Goal: Information Seeking & Learning: Learn about a topic

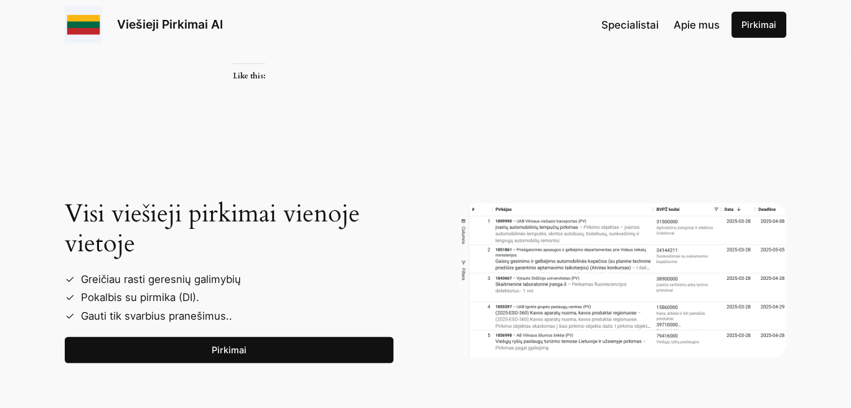
scroll to position [6785, 0]
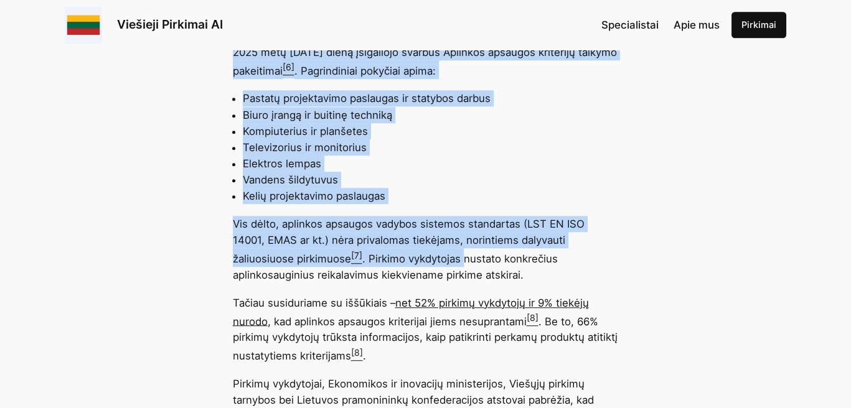
scroll to position [2241, 0]
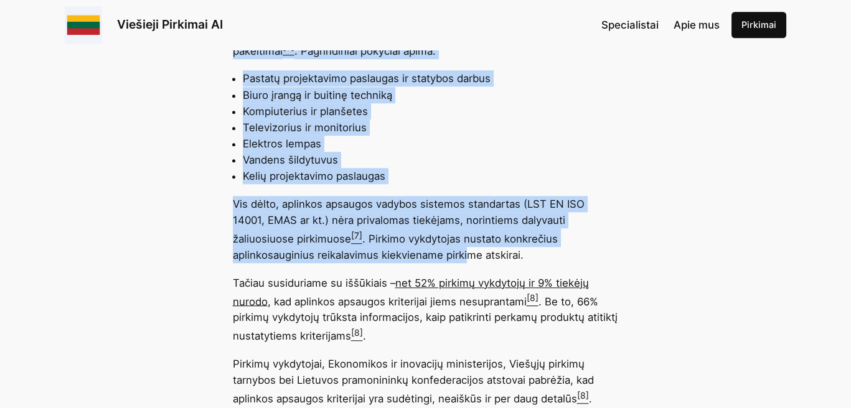
drag, startPoint x: 237, startPoint y: 110, endPoint x: 467, endPoint y: 232, distance: 260.9
click at [418, 215] on p "Vis dėlto, aplinkos apsaugos vadybos sistemos standartas (LST EN ISO 14001, EMA…" at bounding box center [426, 229] width 386 height 67
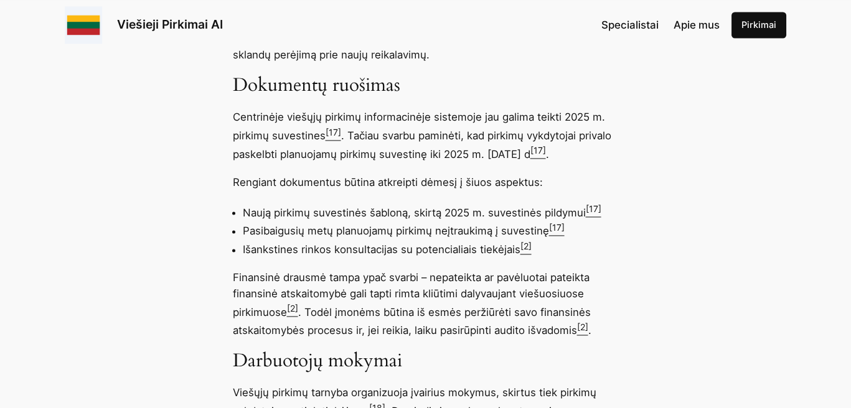
scroll to position [3859, 0]
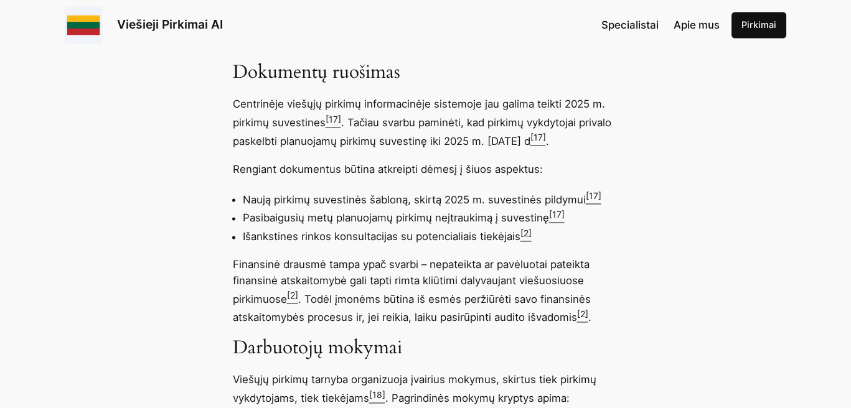
click at [595, 190] on sup "[17]" at bounding box center [594, 195] width 16 height 11
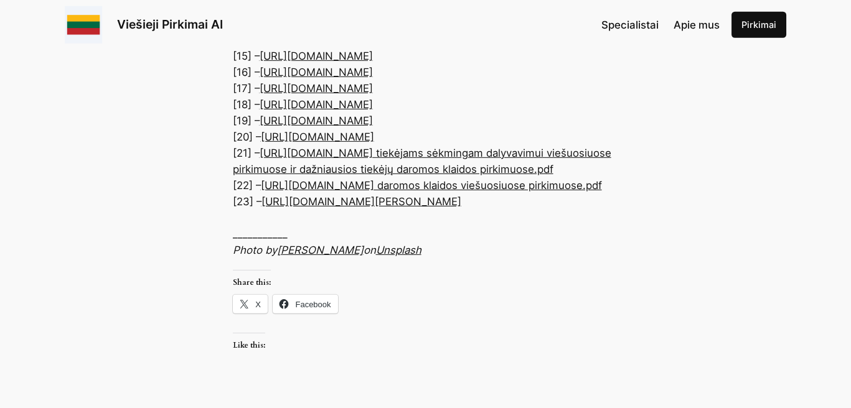
scroll to position [7220, 0]
